Goal: Task Accomplishment & Management: Use online tool/utility

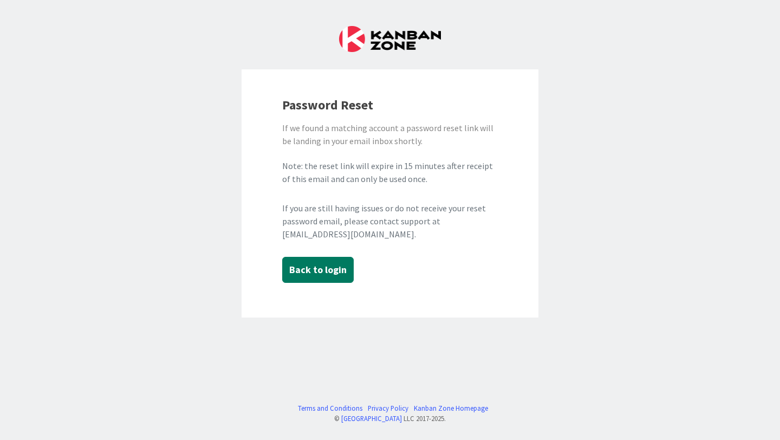
click at [317, 273] on button "Back to login" at bounding box center [317, 270] width 71 height 26
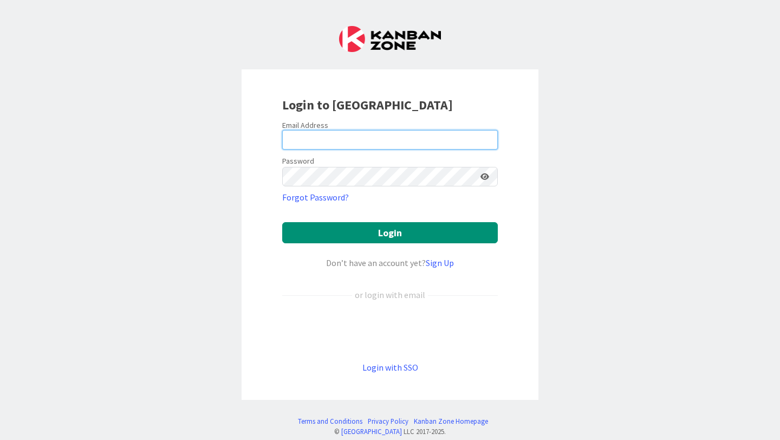
click at [314, 137] on input "email" at bounding box center [390, 139] width 216 height 19
type input "ciciliyaramju.lnu@my.liu.edu"
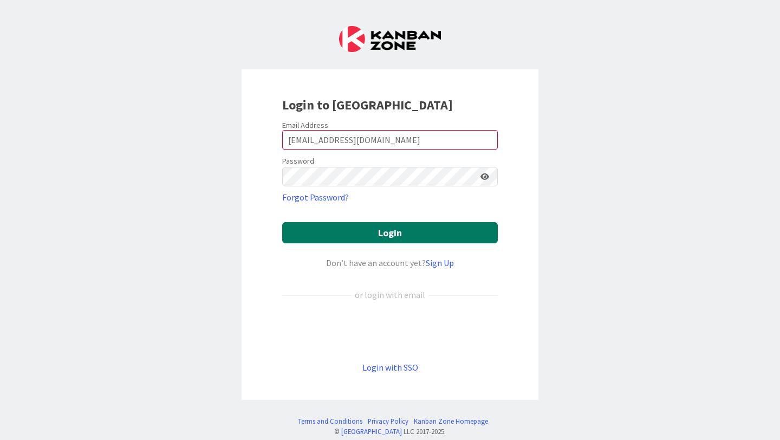
click at [410, 237] on button "Login" at bounding box center [390, 232] width 216 height 21
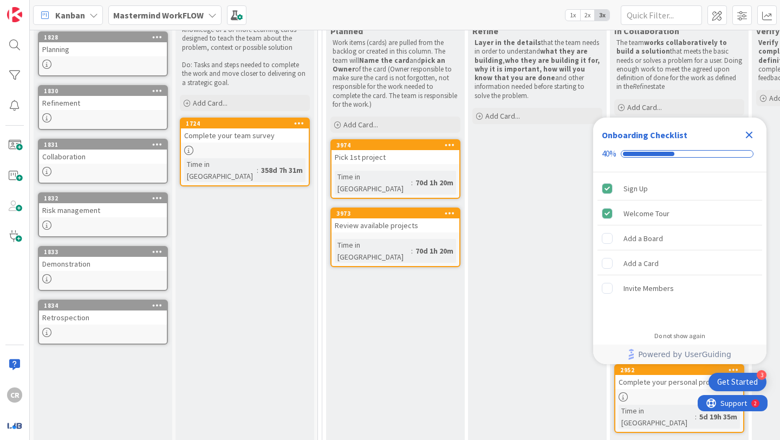
scroll to position [117, 0]
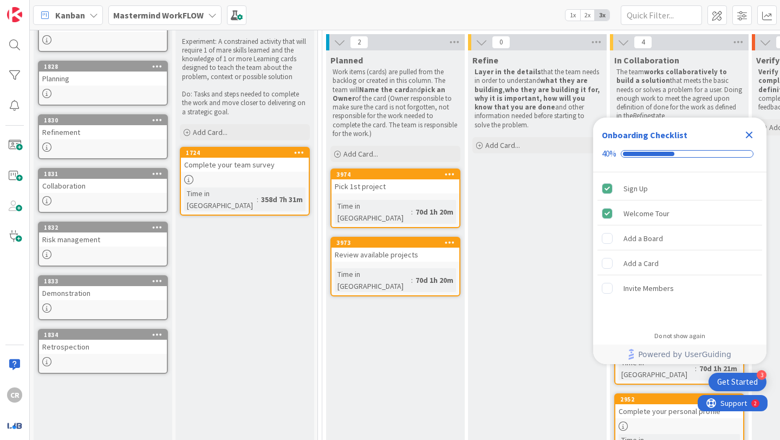
click at [751, 134] on icon "Close Checklist" at bounding box center [749, 135] width 7 height 7
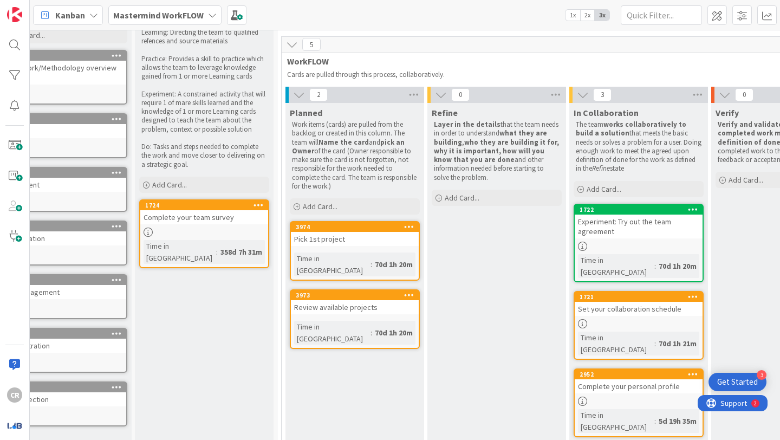
scroll to position [64, 0]
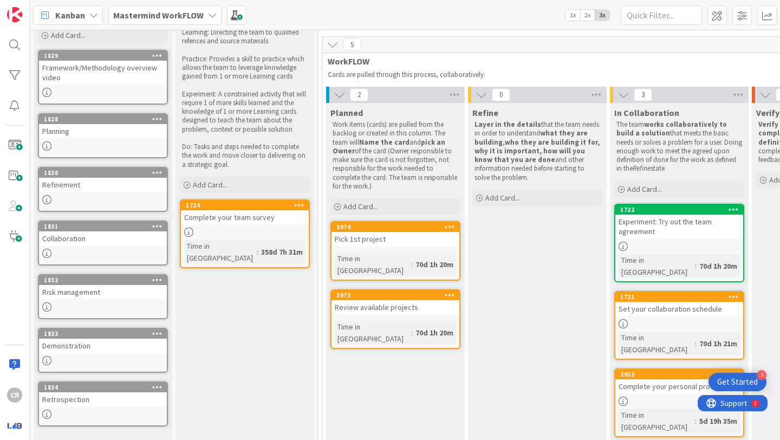
click at [200, 7] on div "Mastermind WorkFLOW" at bounding box center [164, 14] width 113 height 19
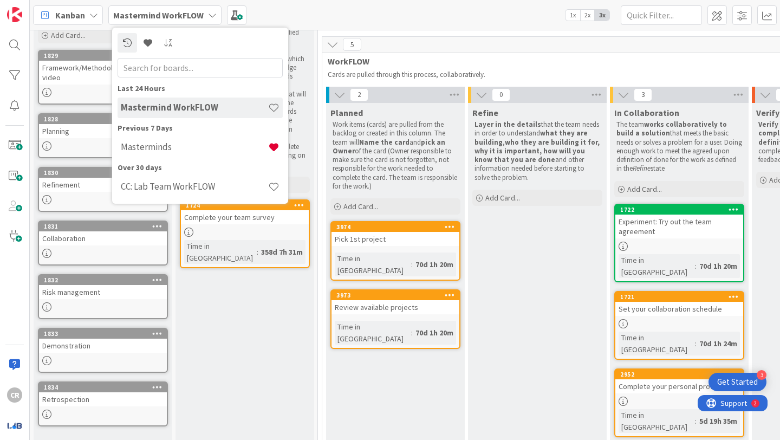
click at [505, 10] on div "Kanban Mastermind WorkFLOW Last 24 Hours Mastermind WorkFLOW Previous 7 Days Ma…" at bounding box center [405, 15] width 750 height 30
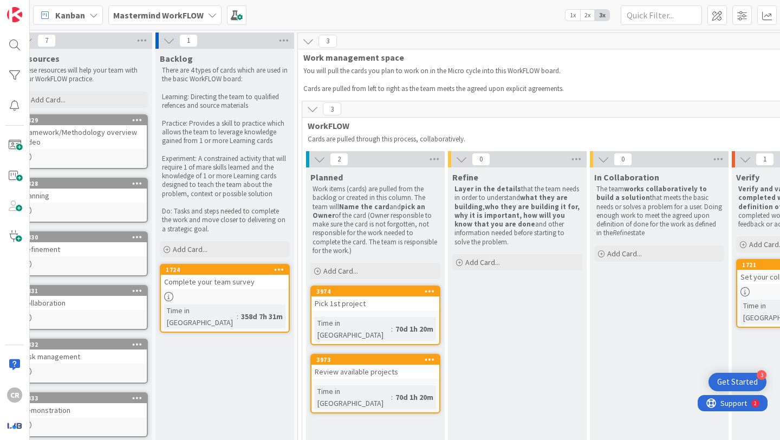
scroll to position [0, 0]
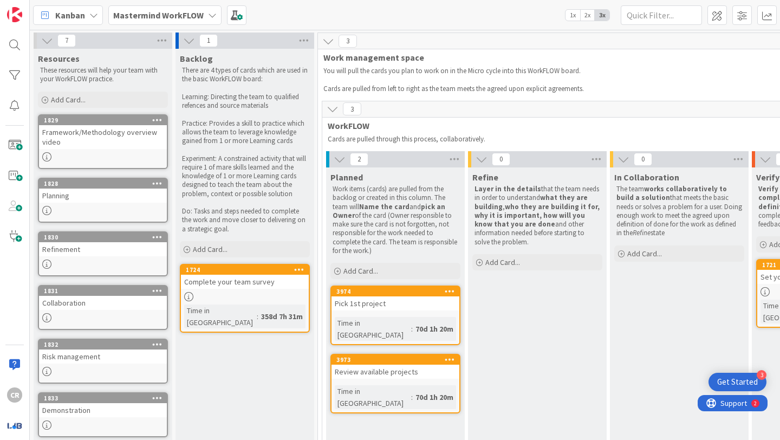
click at [191, 19] on b "Mastermind WorkFLOW" at bounding box center [158, 15] width 90 height 11
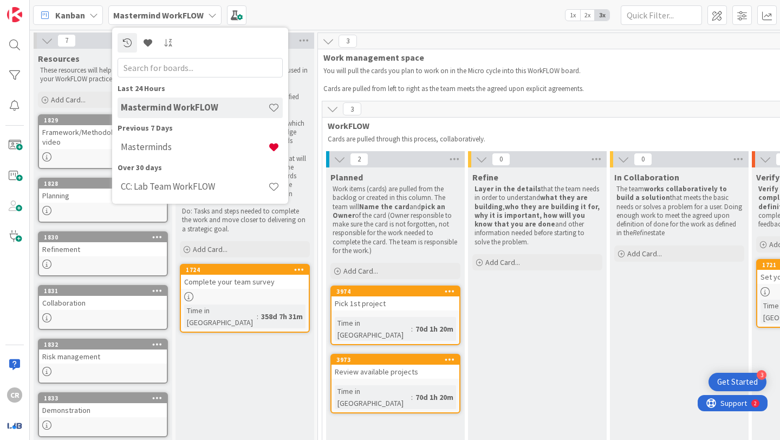
click at [452, 18] on div "Kanban Mastermind WorkFLOW Last 24 Hours Mastermind WorkFLOW Previous 7 Days Ma…" at bounding box center [405, 15] width 750 height 30
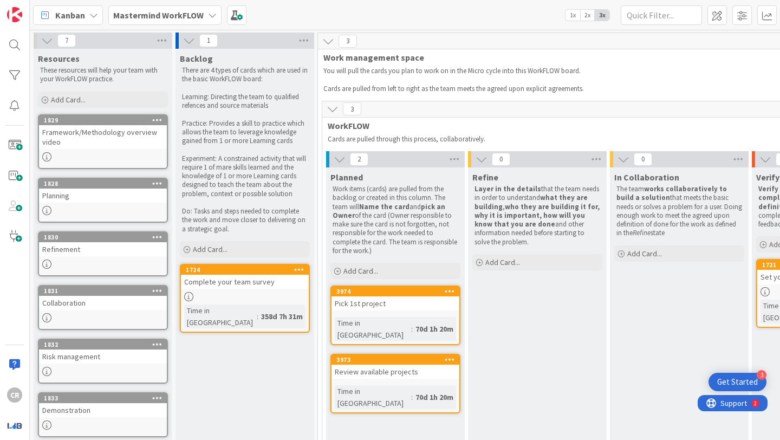
click at [80, 17] on span "Kanban" at bounding box center [70, 15] width 30 height 13
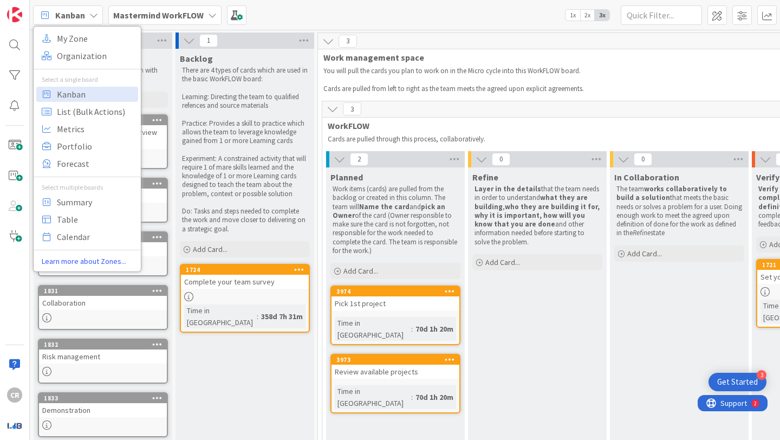
click at [323, 13] on div "Kanban My Zone Organization Select a single board Kanban List (Bulk Actions) Me…" at bounding box center [405, 15] width 750 height 30
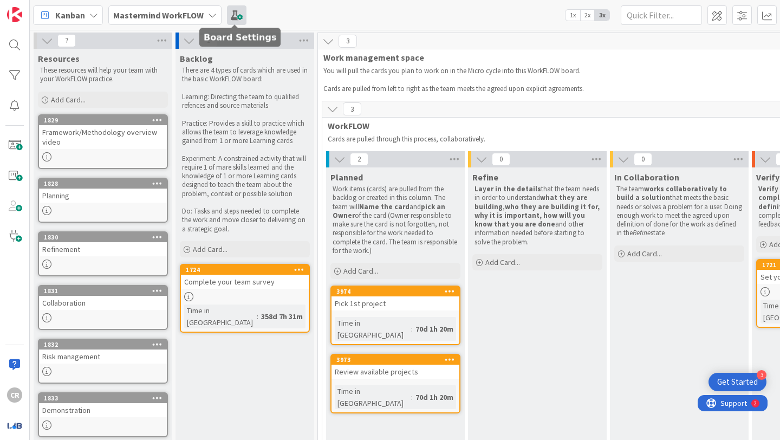
click at [227, 12] on span at bounding box center [236, 14] width 19 height 19
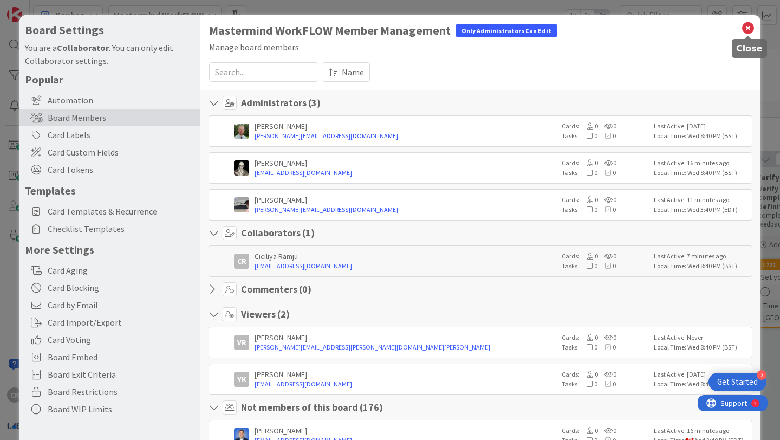
click at [747, 28] on icon at bounding box center [748, 28] width 14 height 15
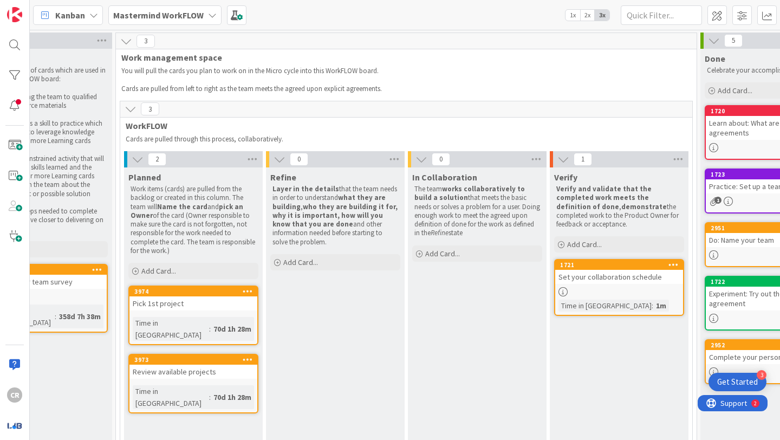
scroll to position [0, 201]
click at [127, 44] on icon at bounding box center [127, 41] width 12 height 12
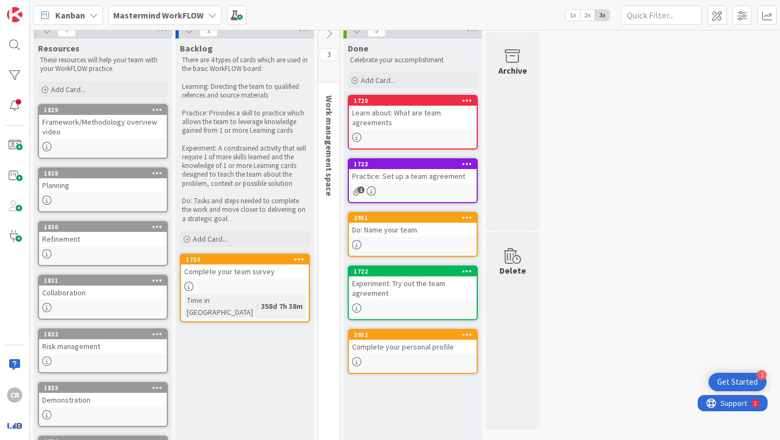
scroll to position [0, 0]
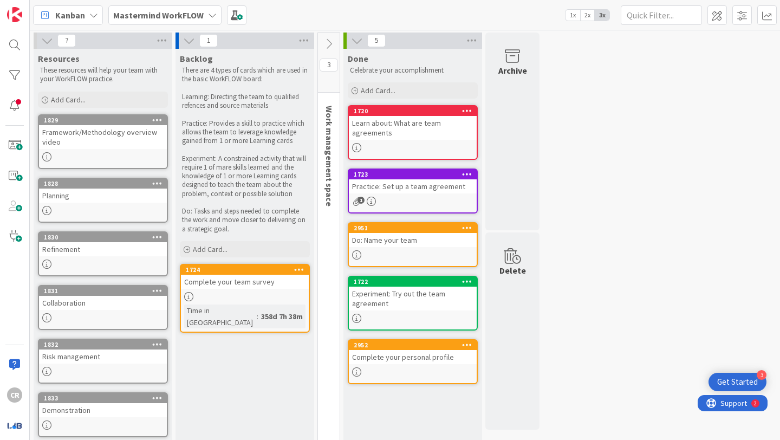
click at [334, 108] on span "Work management space" at bounding box center [329, 156] width 11 height 101
click at [328, 45] on icon at bounding box center [329, 44] width 12 height 12
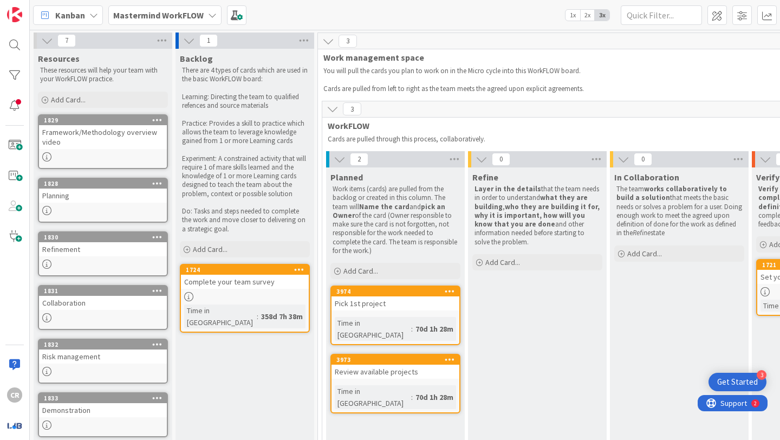
click at [373, 307] on div "Pick 1st project" at bounding box center [395, 303] width 128 height 14
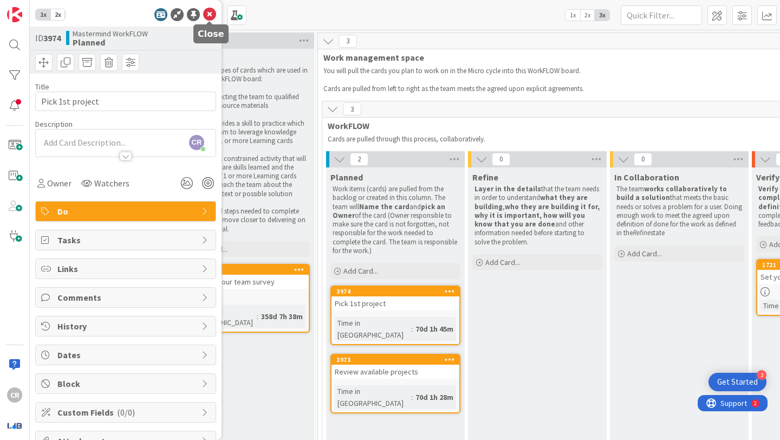
click at [205, 11] on icon at bounding box center [209, 14] width 13 height 13
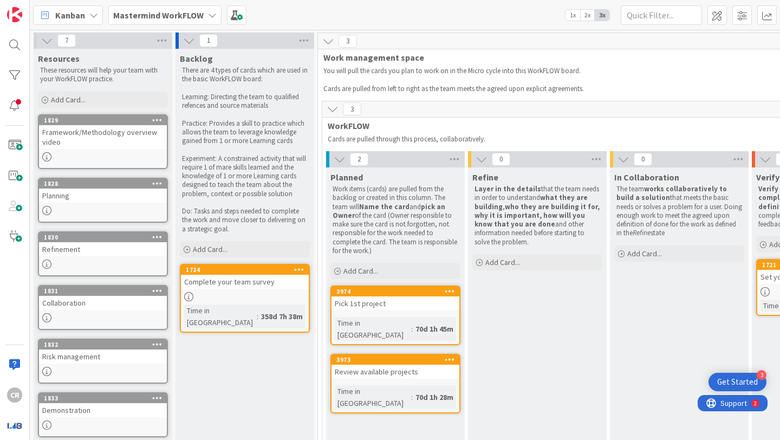
click at [171, 14] on b "Mastermind WorkFLOW" at bounding box center [158, 15] width 90 height 11
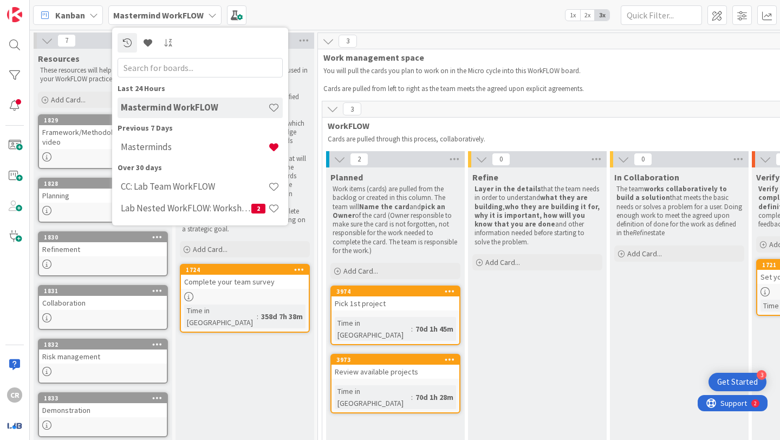
click at [212, 105] on h4 "Mastermind WorkFLOW" at bounding box center [194, 107] width 147 height 11
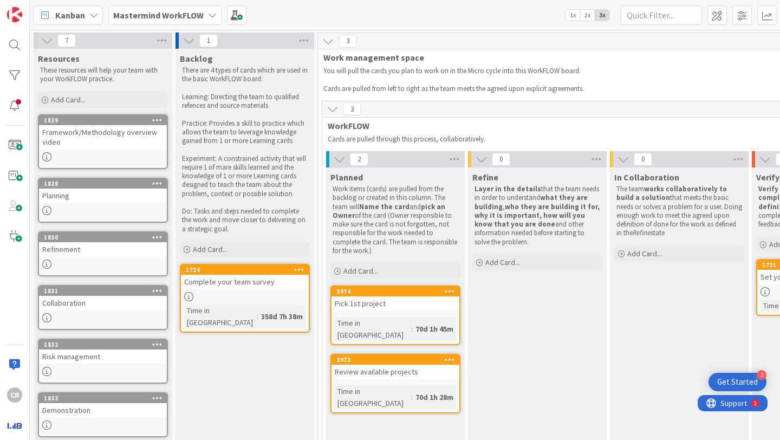
click at [468, 129] on span "WorkFLOW" at bounding box center [604, 125] width 553 height 11
click at [334, 108] on icon at bounding box center [333, 109] width 12 height 12
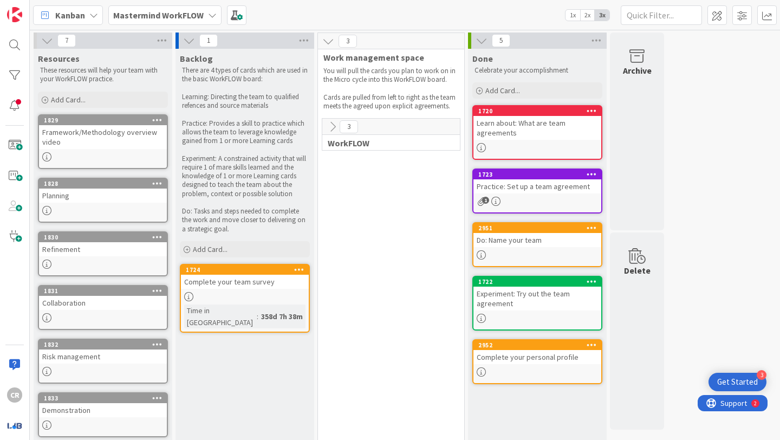
click at [336, 125] on icon at bounding box center [333, 127] width 12 height 12
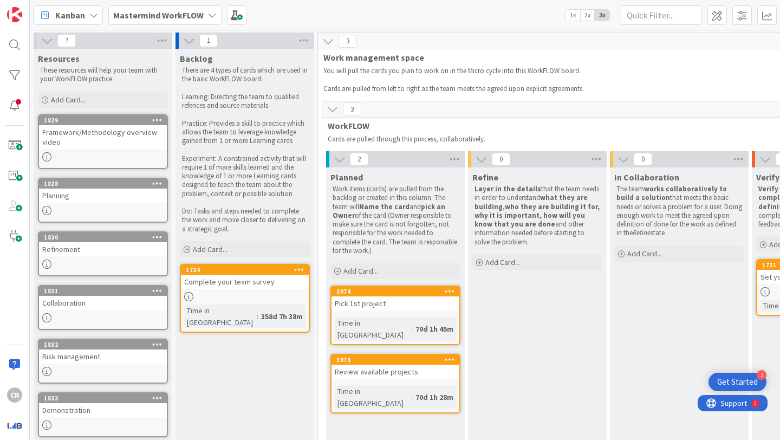
click at [324, 43] on icon at bounding box center [328, 41] width 12 height 12
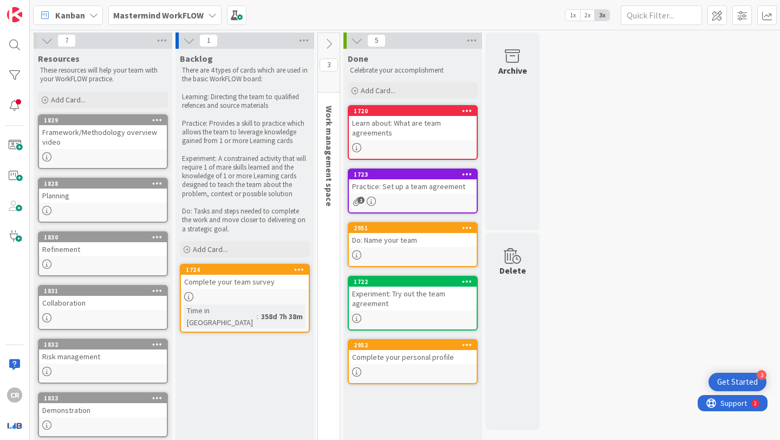
click at [329, 46] on icon at bounding box center [329, 44] width 12 height 12
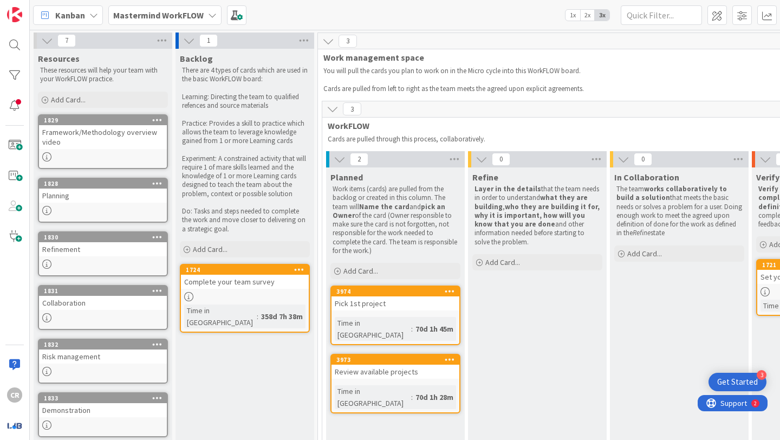
scroll to position [0, 19]
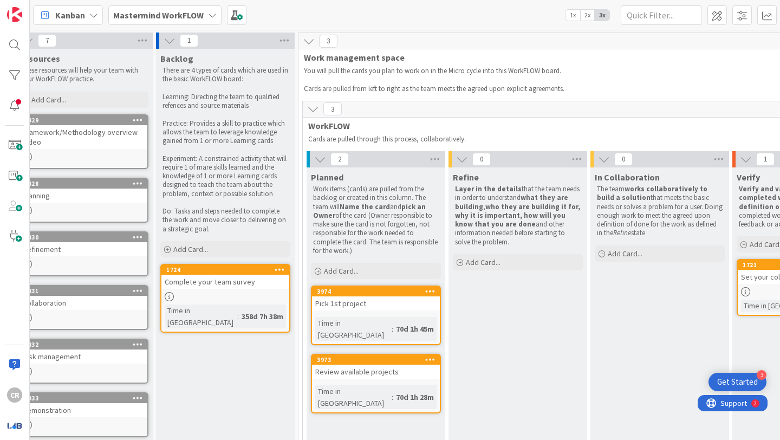
click at [390, 132] on div "3 WorkFLOW Cards are pulled through this process, collaboratively." at bounding box center [589, 123] width 572 height 44
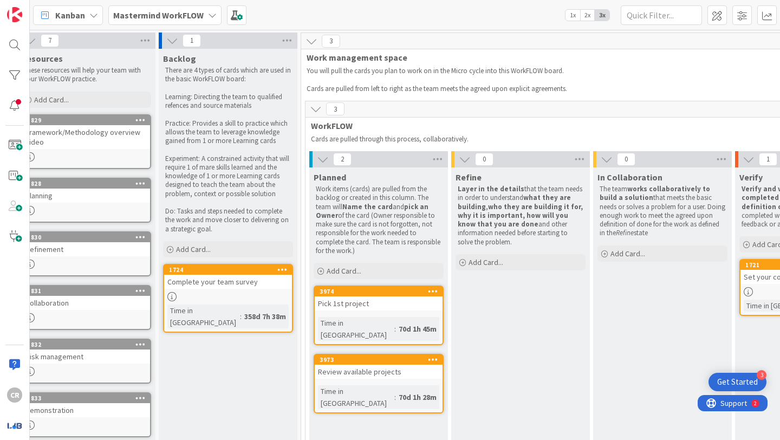
click at [352, 68] on p "You will pull the cards you plan to work on in the Micro cycle into this WorkFL…" at bounding box center [585, 71] width 557 height 9
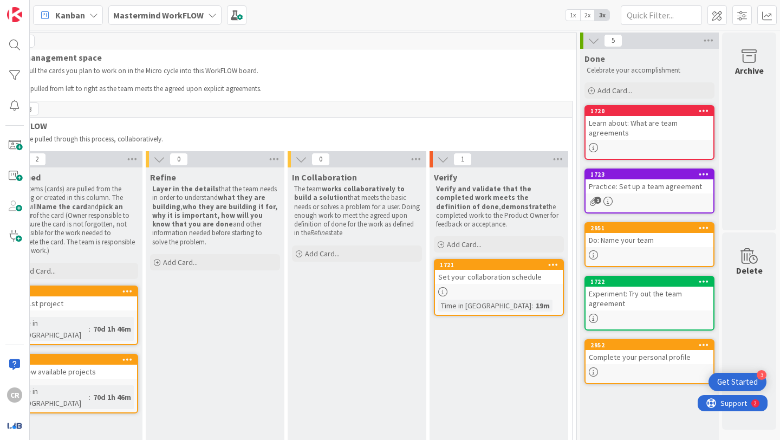
scroll to position [0, 279]
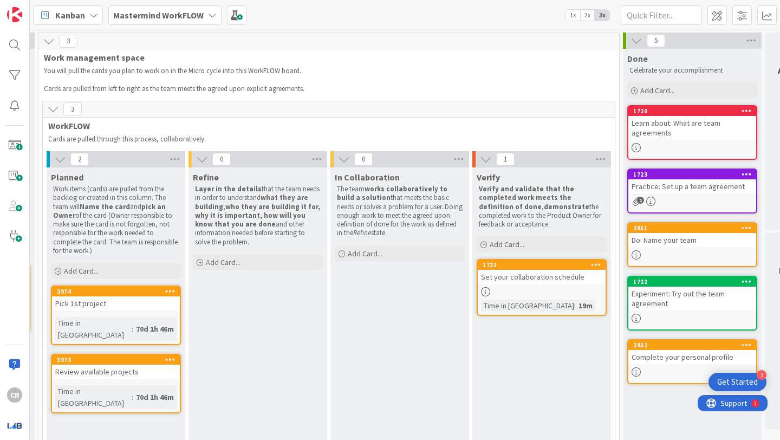
click at [51, 114] on icon at bounding box center [53, 109] width 12 height 12
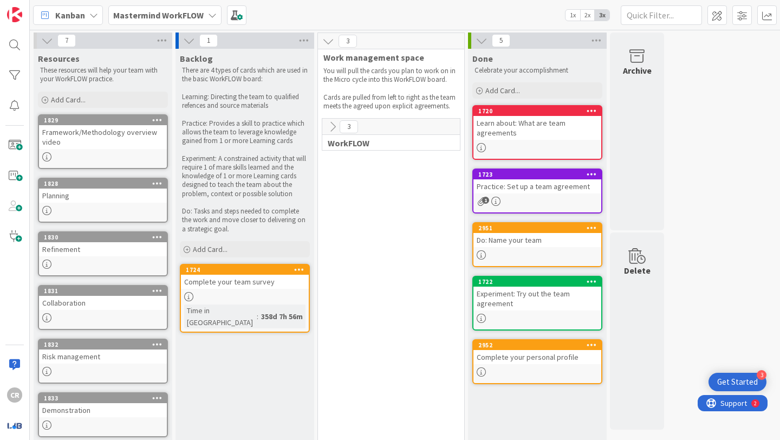
click at [329, 121] on icon at bounding box center [333, 127] width 12 height 12
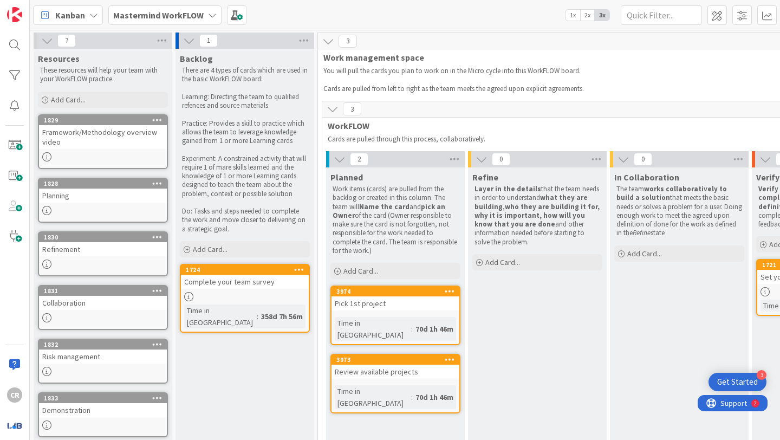
click at [329, 40] on icon at bounding box center [328, 41] width 12 height 12
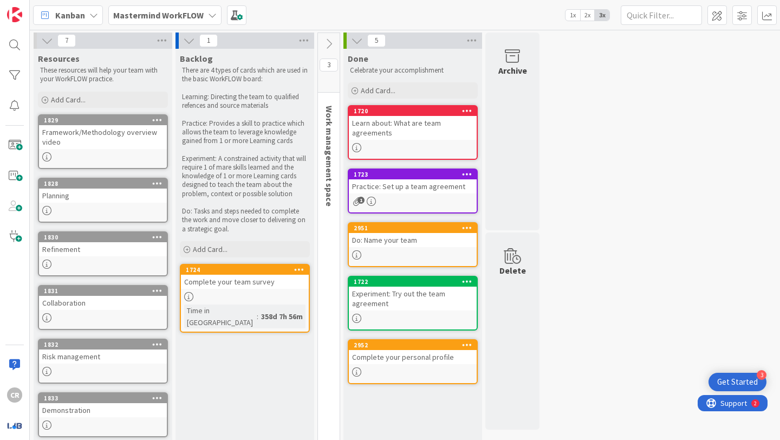
click at [329, 40] on icon at bounding box center [329, 44] width 12 height 12
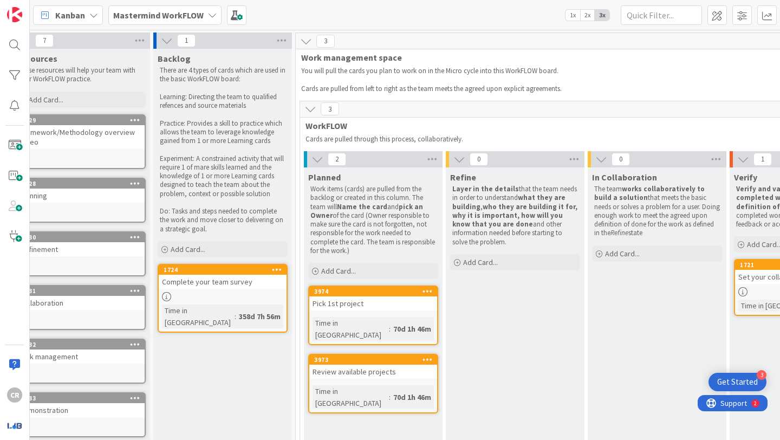
scroll to position [0, 30]
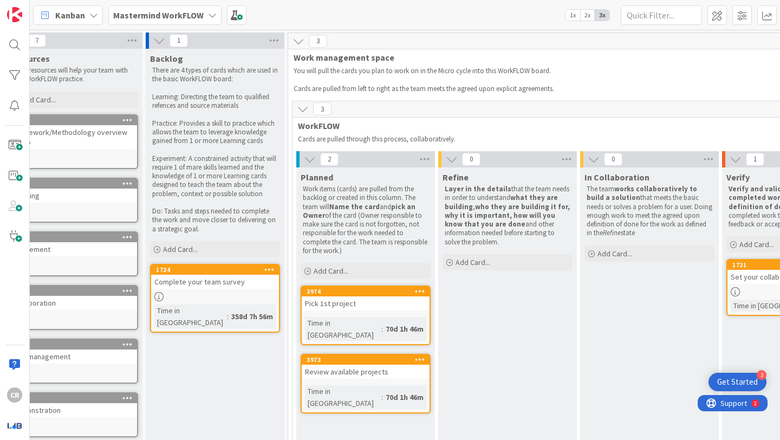
click at [355, 310] on div "Pick 1st project" at bounding box center [366, 303] width 128 height 14
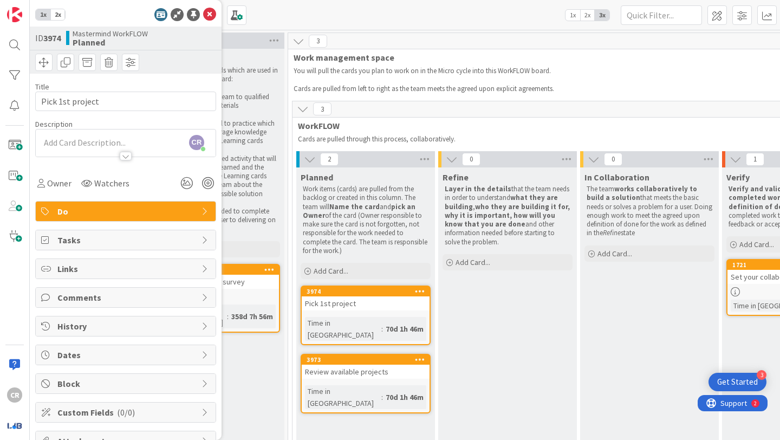
click at [125, 155] on div at bounding box center [126, 156] width 12 height 9
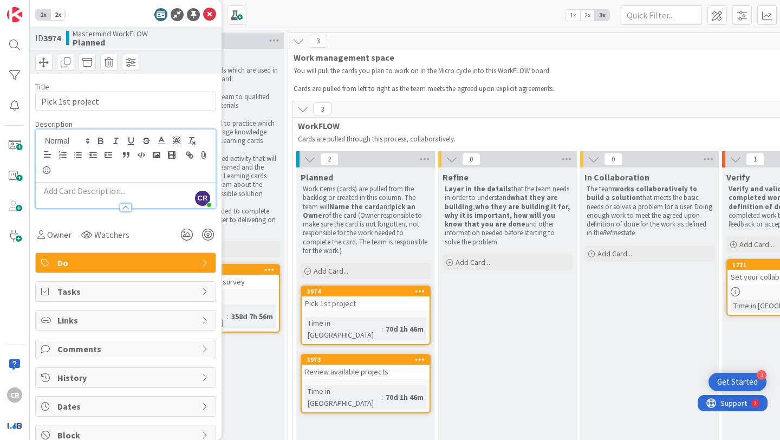
click at [128, 206] on div at bounding box center [126, 207] width 12 height 9
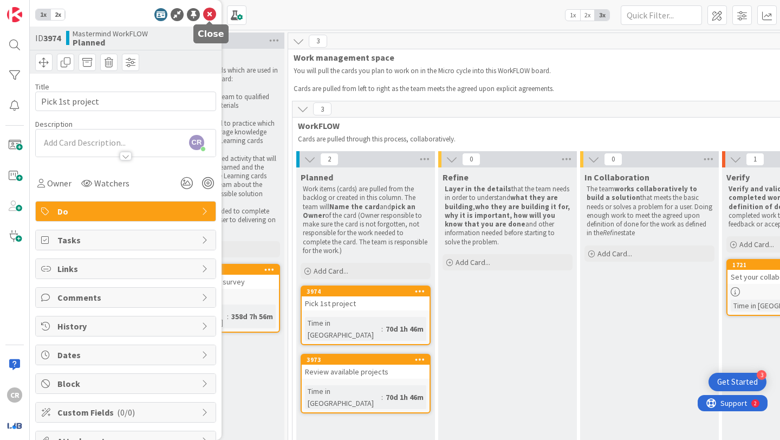
click at [209, 16] on icon at bounding box center [209, 14] width 13 height 13
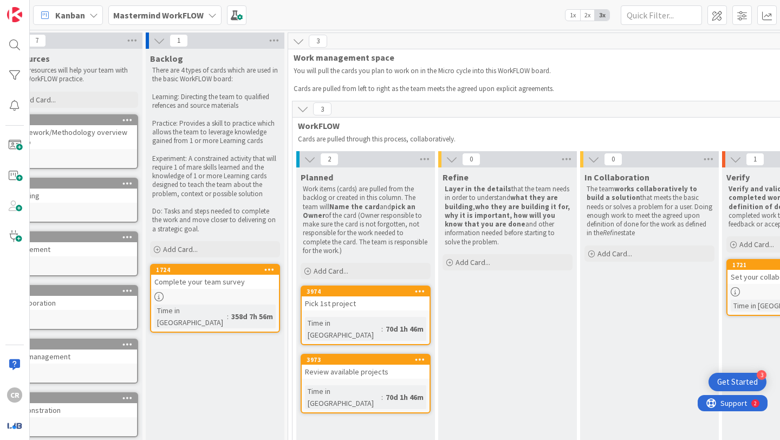
click at [198, 16] on b "Mastermind WorkFLOW" at bounding box center [158, 15] width 90 height 11
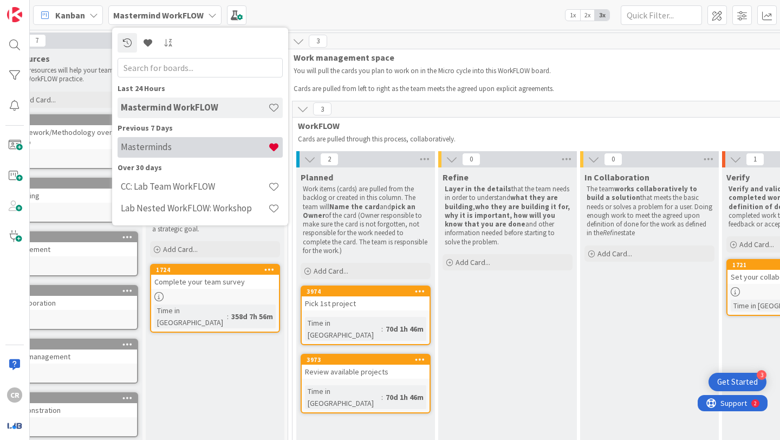
click at [212, 139] on div "Masterminds" at bounding box center [200, 147] width 165 height 21
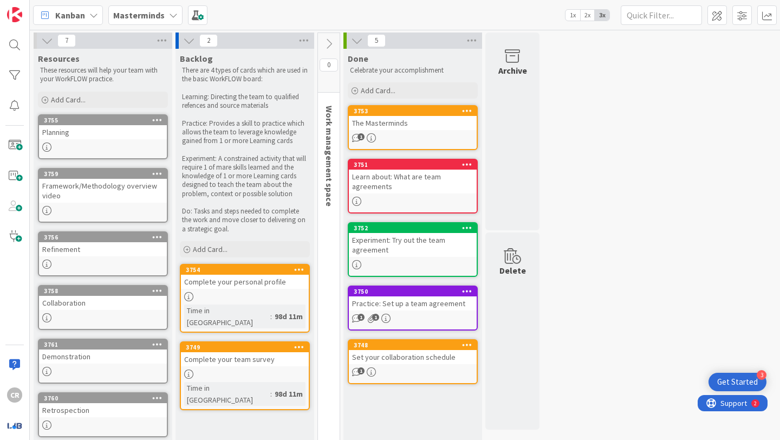
click at [140, 18] on b "Masterminds" at bounding box center [138, 15] width 51 height 11
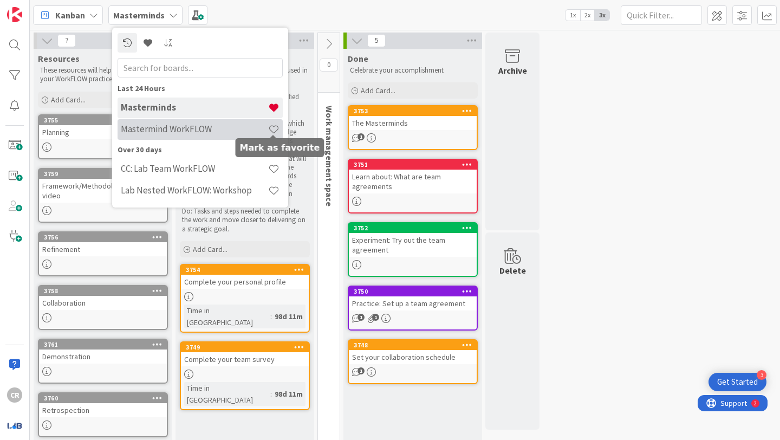
click at [270, 132] on span at bounding box center [273, 128] width 11 height 11
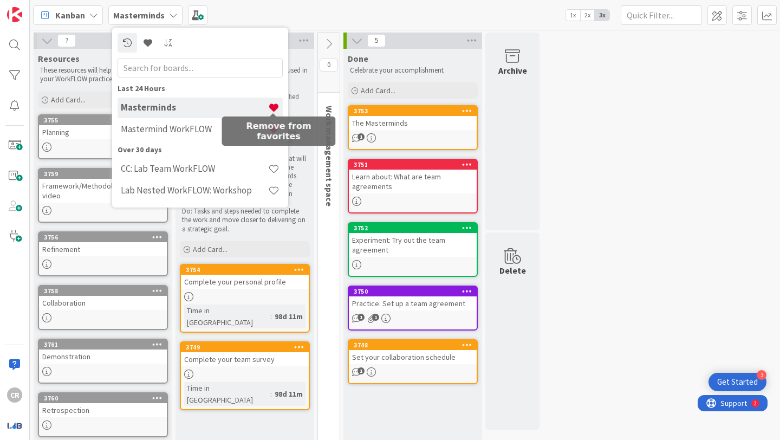
click at [271, 107] on span at bounding box center [273, 107] width 11 height 11
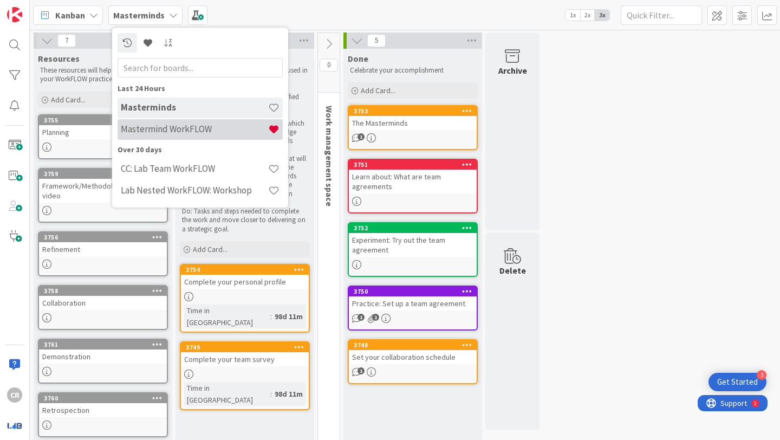
click at [227, 126] on h4 "Mastermind WorkFLOW" at bounding box center [194, 128] width 147 height 11
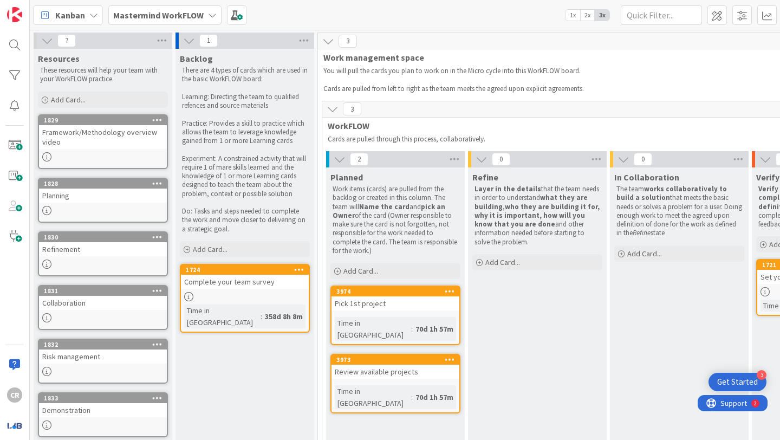
click at [402, 57] on span "Work management space" at bounding box center [604, 57] width 562 height 11
click at [353, 40] on span "3" at bounding box center [347, 41] width 18 height 13
click at [328, 108] on icon at bounding box center [333, 109] width 12 height 12
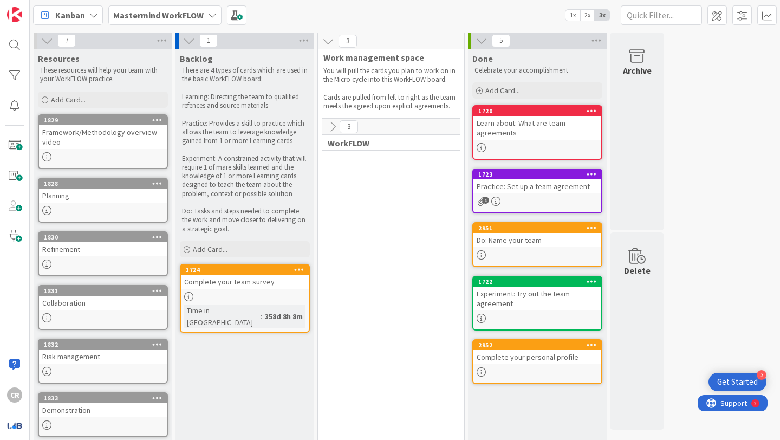
click at [333, 126] on icon at bounding box center [333, 127] width 12 height 12
